Goal: Find contact information: Find contact information

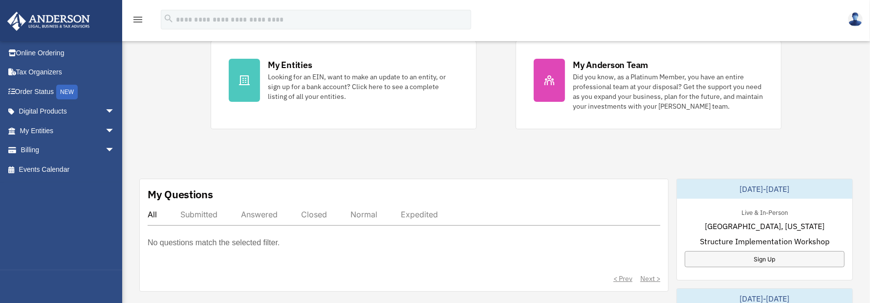
scroll to position [244, 0]
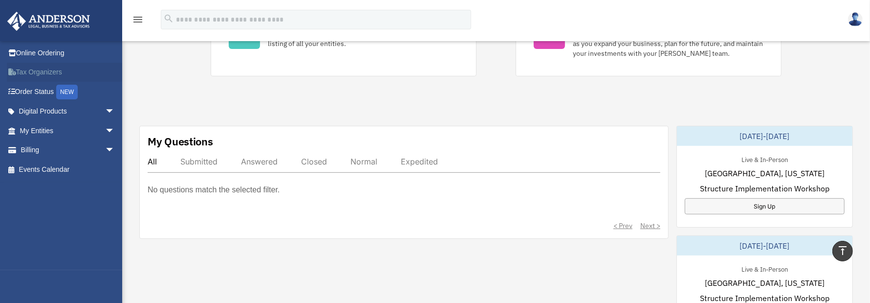
click at [43, 70] on link "Tax Organizers" at bounding box center [68, 73] width 123 height 20
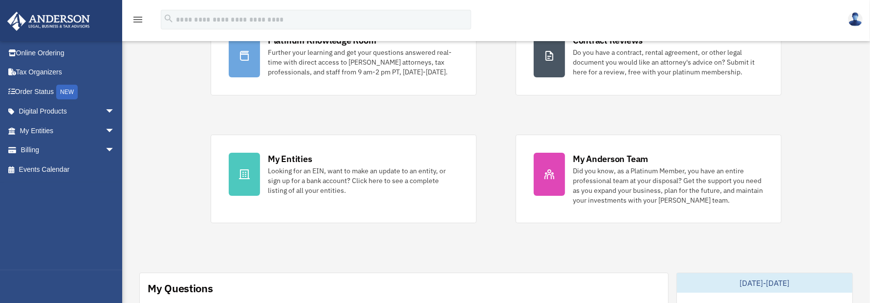
scroll to position [49, 0]
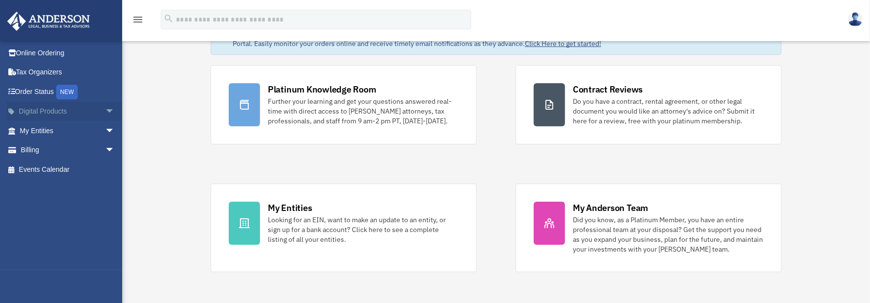
click at [105, 110] on span "arrow_drop_down" at bounding box center [115, 112] width 20 height 20
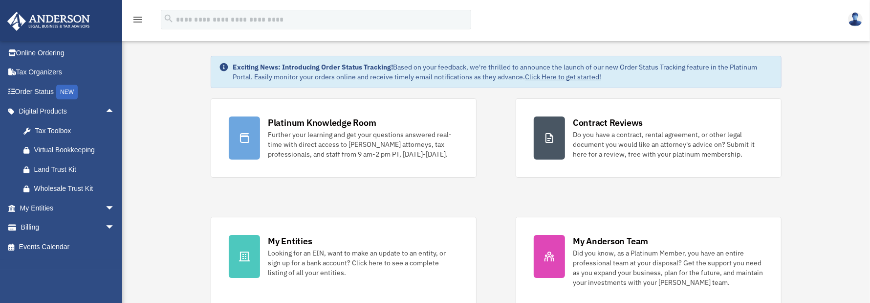
scroll to position [0, 0]
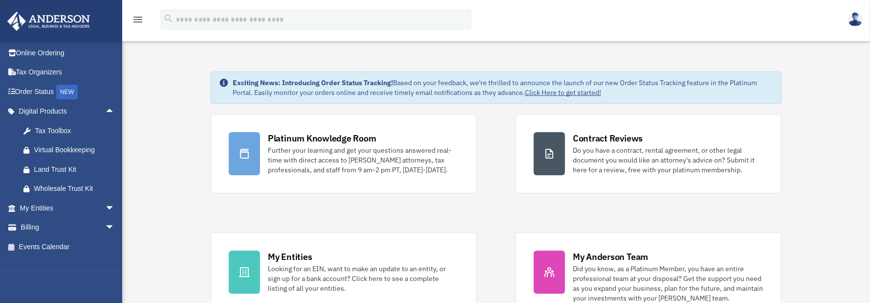
click at [555, 92] on link "Click Here to get started!" at bounding box center [563, 92] width 76 height 9
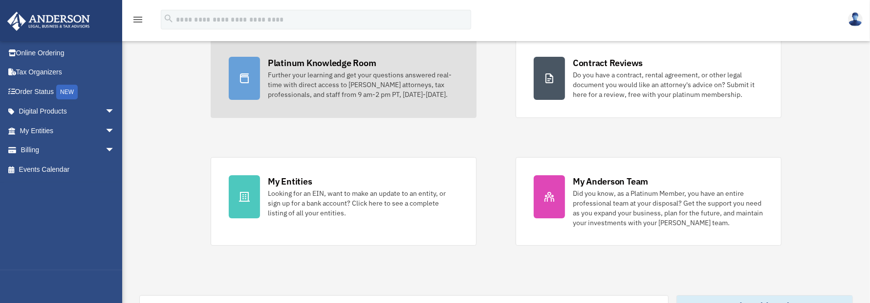
scroll to position [98, 0]
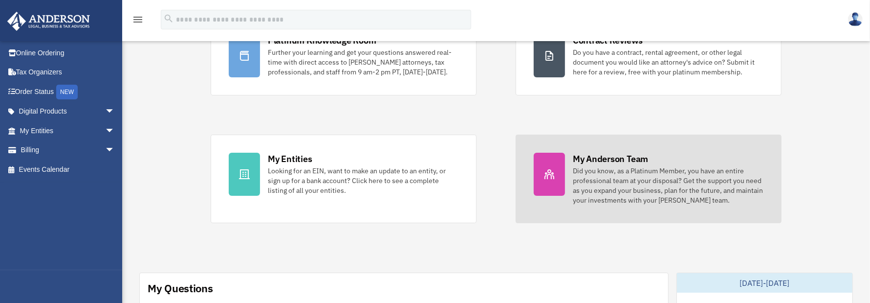
click at [549, 182] on div at bounding box center [549, 174] width 31 height 43
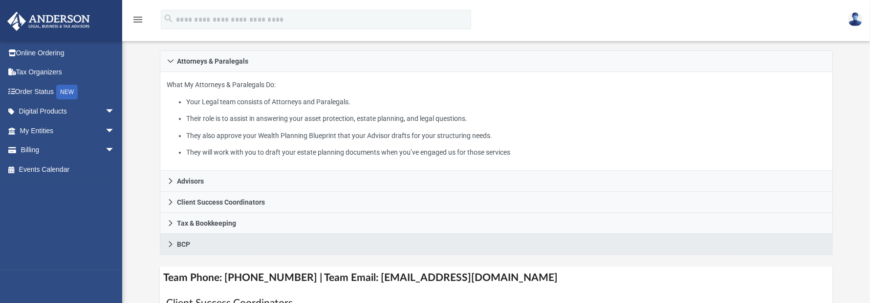
scroll to position [196, 0]
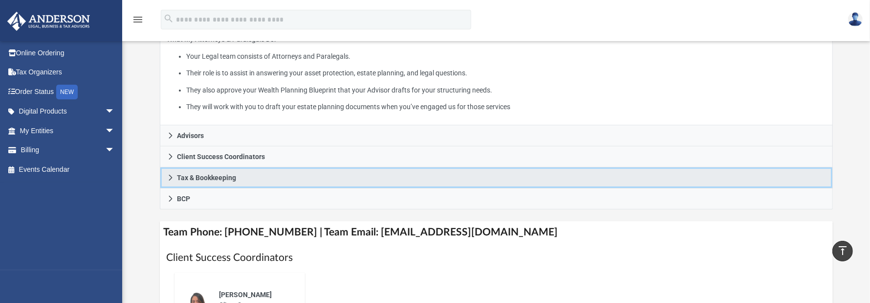
click at [228, 175] on span "Tax & Bookkeeping" at bounding box center [206, 177] width 59 height 7
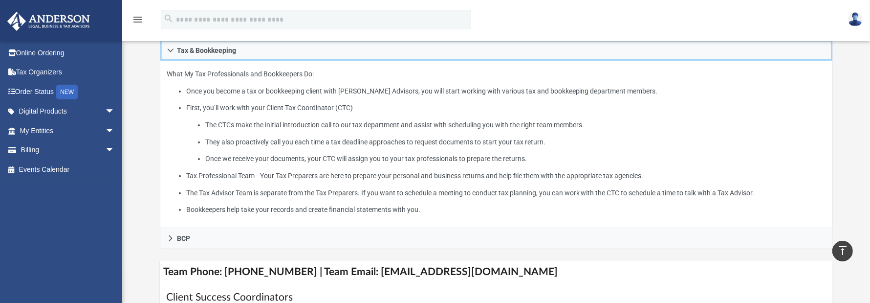
scroll to position [244, 0]
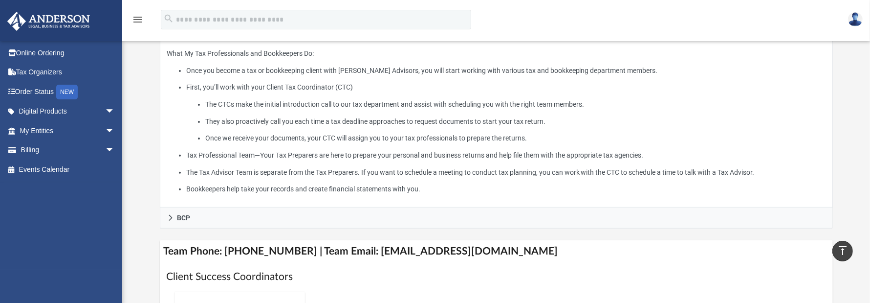
click at [702, 173] on li "The Tax Advisor Team is separate from the Tax Preparers. If you want to schedul…" at bounding box center [505, 172] width 639 height 12
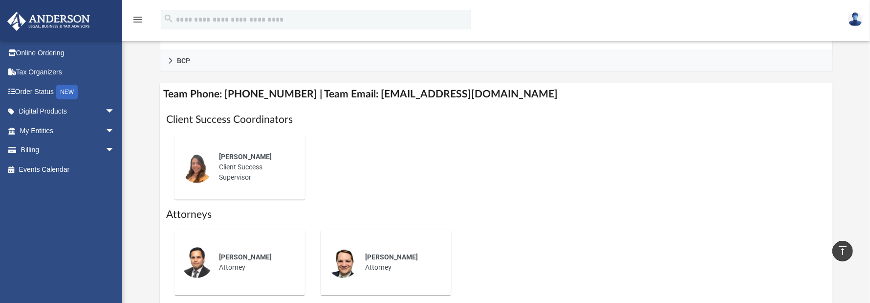
scroll to position [391, 0]
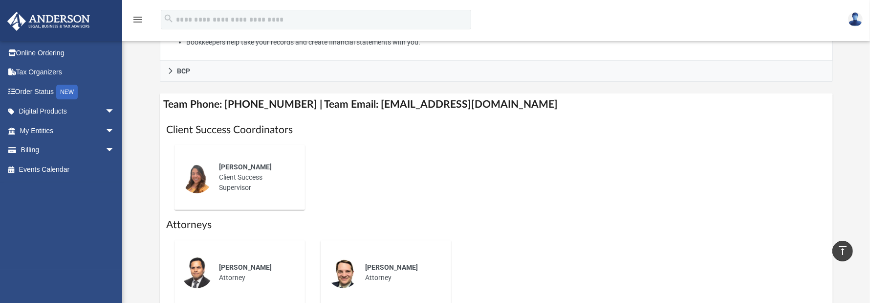
click at [242, 167] on span "Alex Gomez" at bounding box center [246, 167] width 53 height 8
drag, startPoint x: 242, startPoint y: 167, endPoint x: 211, endPoint y: 190, distance: 38.1
click at [211, 190] on div "Alex Gomez Client Success Supervisor" at bounding box center [239, 177] width 117 height 51
drag, startPoint x: 211, startPoint y: 190, endPoint x: 197, endPoint y: 179, distance: 17.5
click at [197, 179] on img at bounding box center [196, 177] width 31 height 31
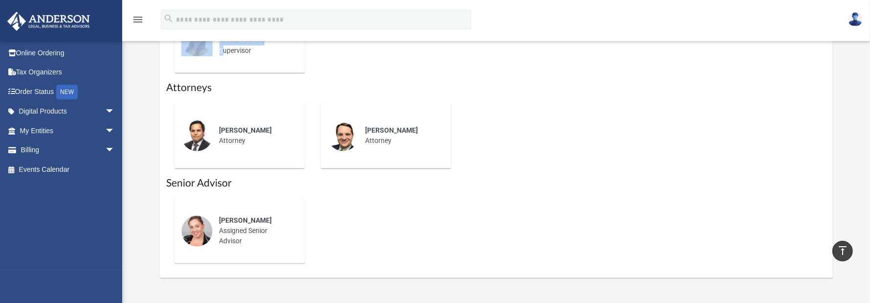
scroll to position [538, 0]
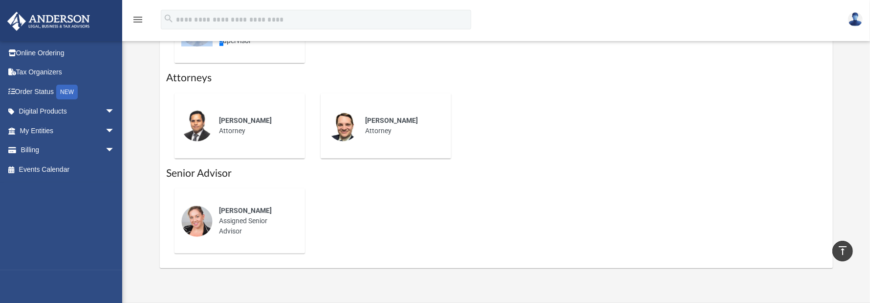
click at [842, 250] on icon "vertical_align_top" at bounding box center [843, 250] width 12 height 12
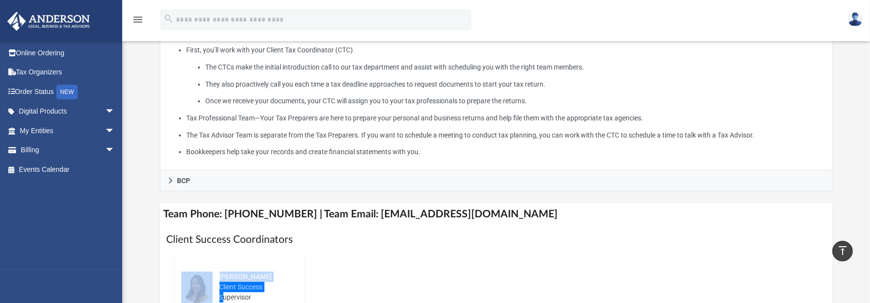
scroll to position [0, 0]
